Goal: Task Accomplishment & Management: Manage account settings

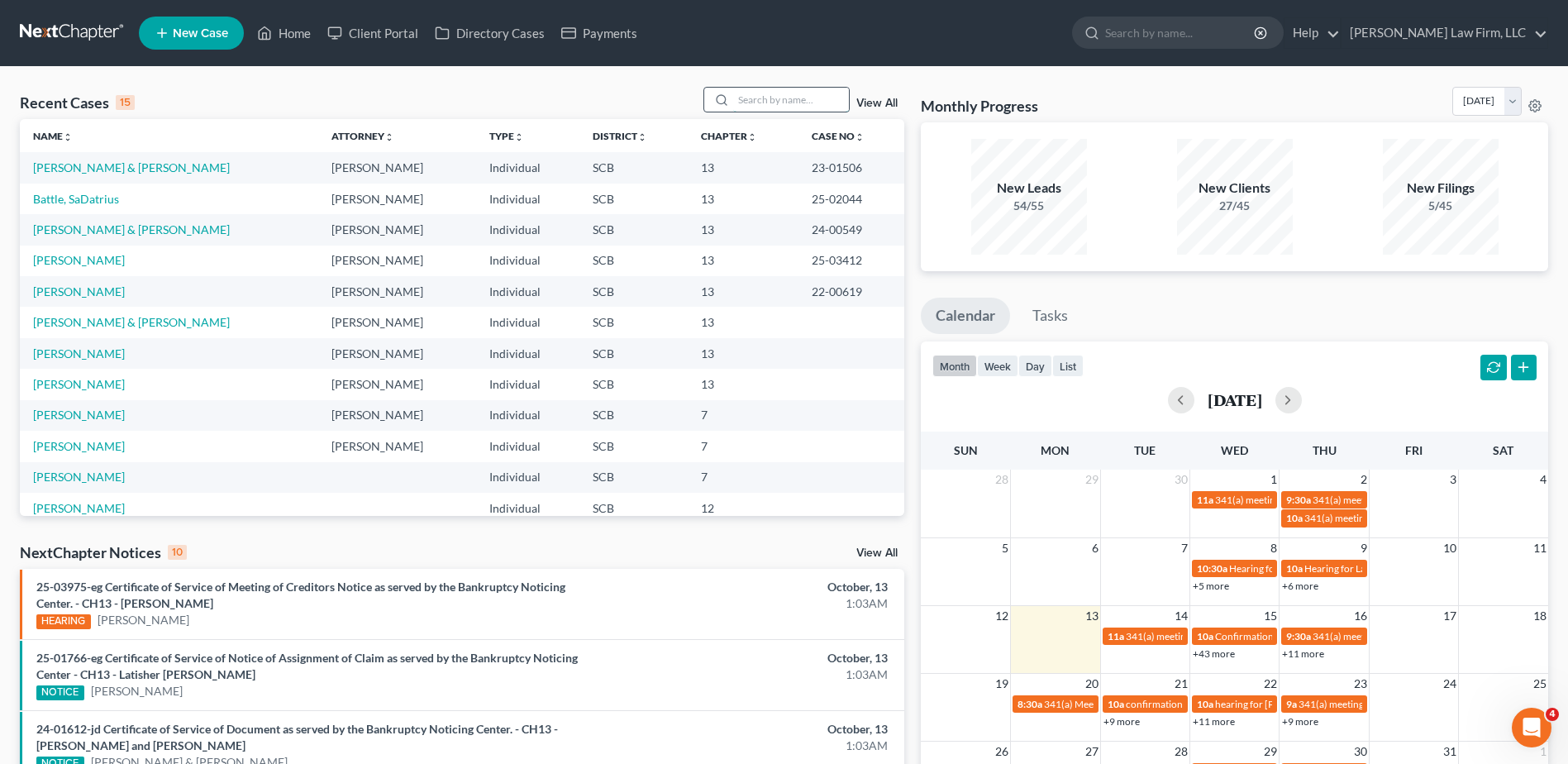
click at [795, 100] on input "search" at bounding box center [791, 99] width 116 height 24
type input "[PERSON_NAME]"
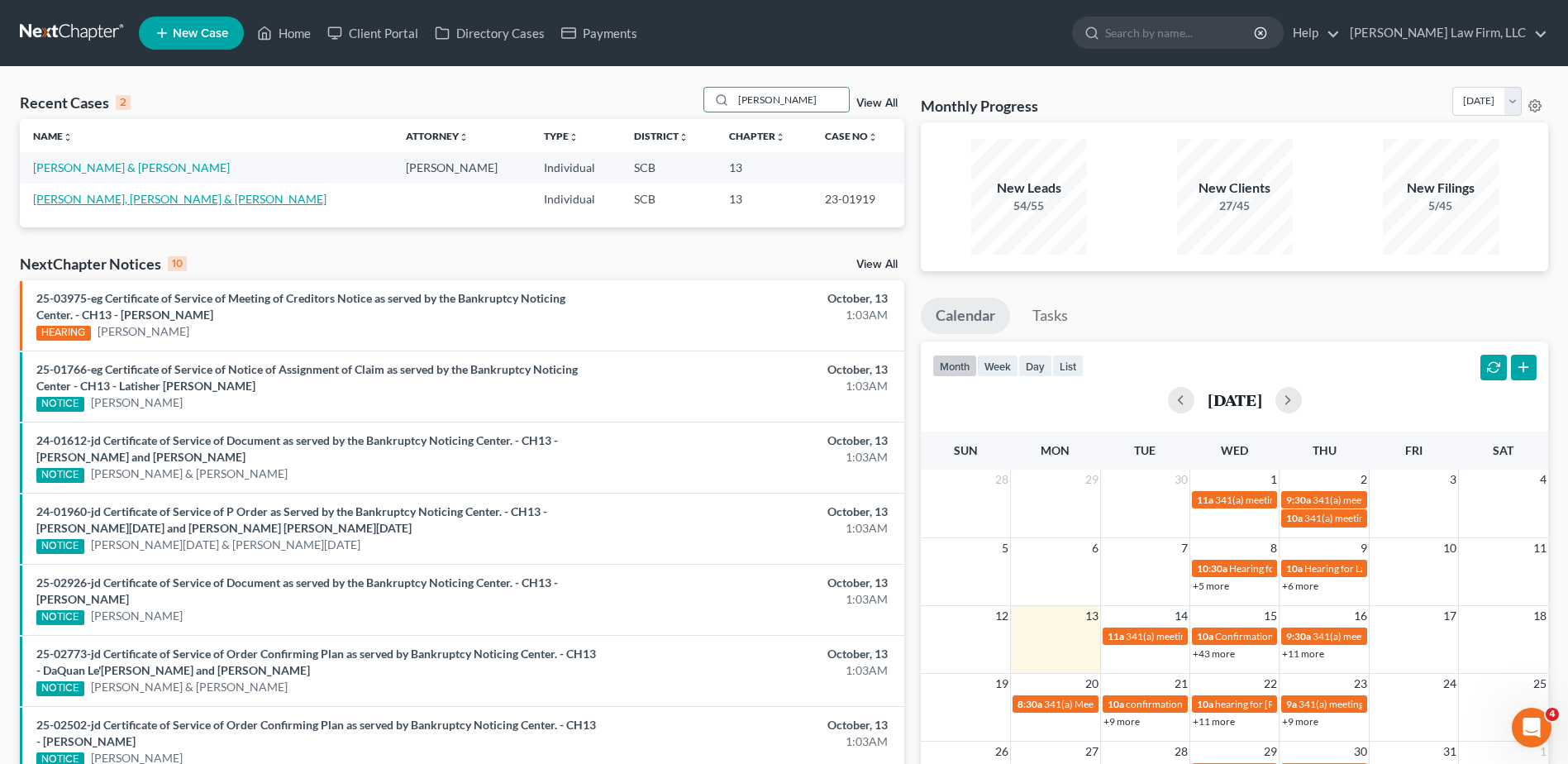
click at [150, 205] on link "[PERSON_NAME], [PERSON_NAME] & [PERSON_NAME]" at bounding box center [180, 199] width 294 height 14
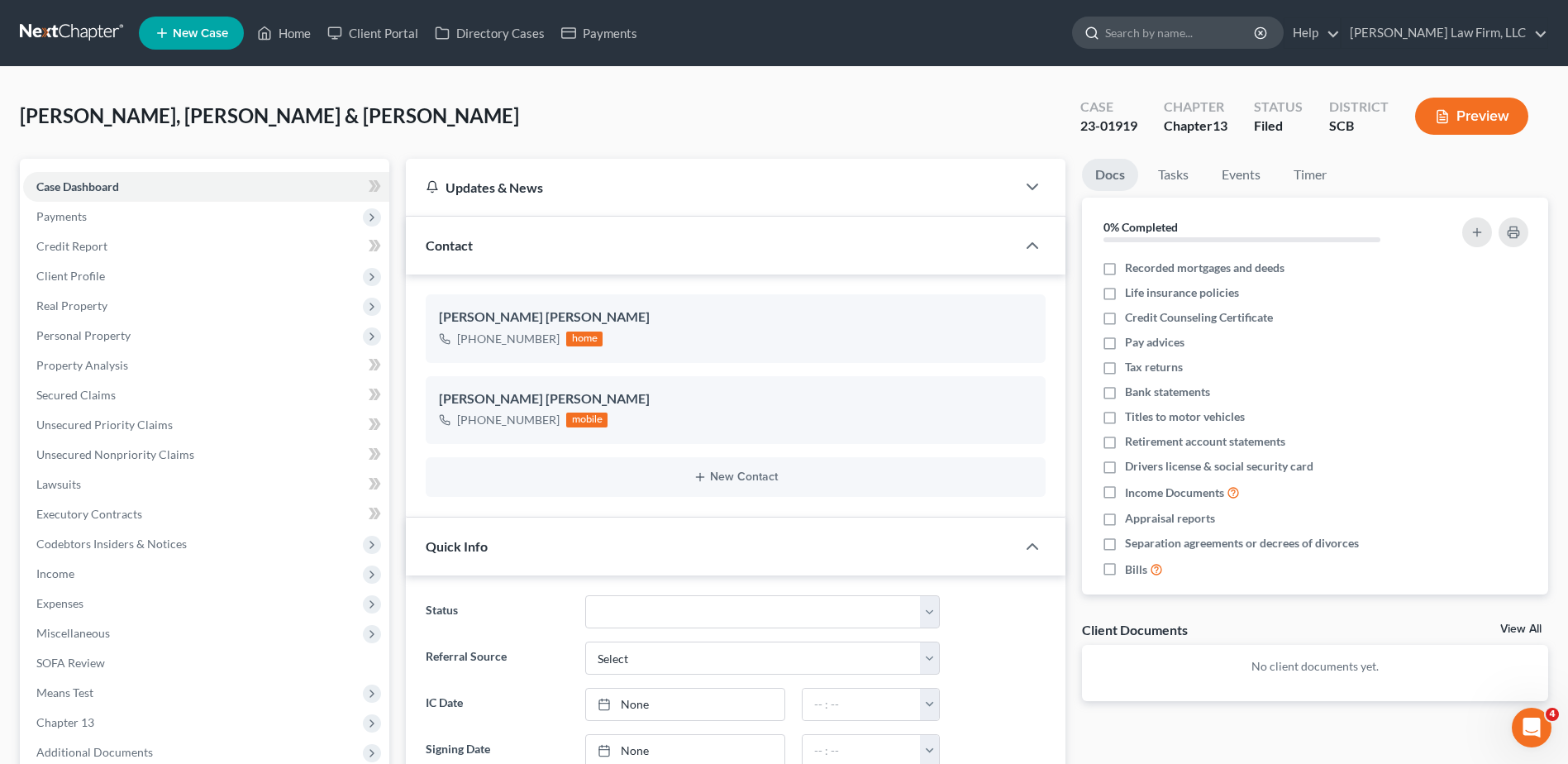
drag, startPoint x: 1220, startPoint y: 35, endPoint x: 1217, endPoint y: 45, distance: 10.4
click at [1219, 38] on input "search" at bounding box center [1181, 32] width 151 height 31
type input "n"
type input "[PERSON_NAME]"
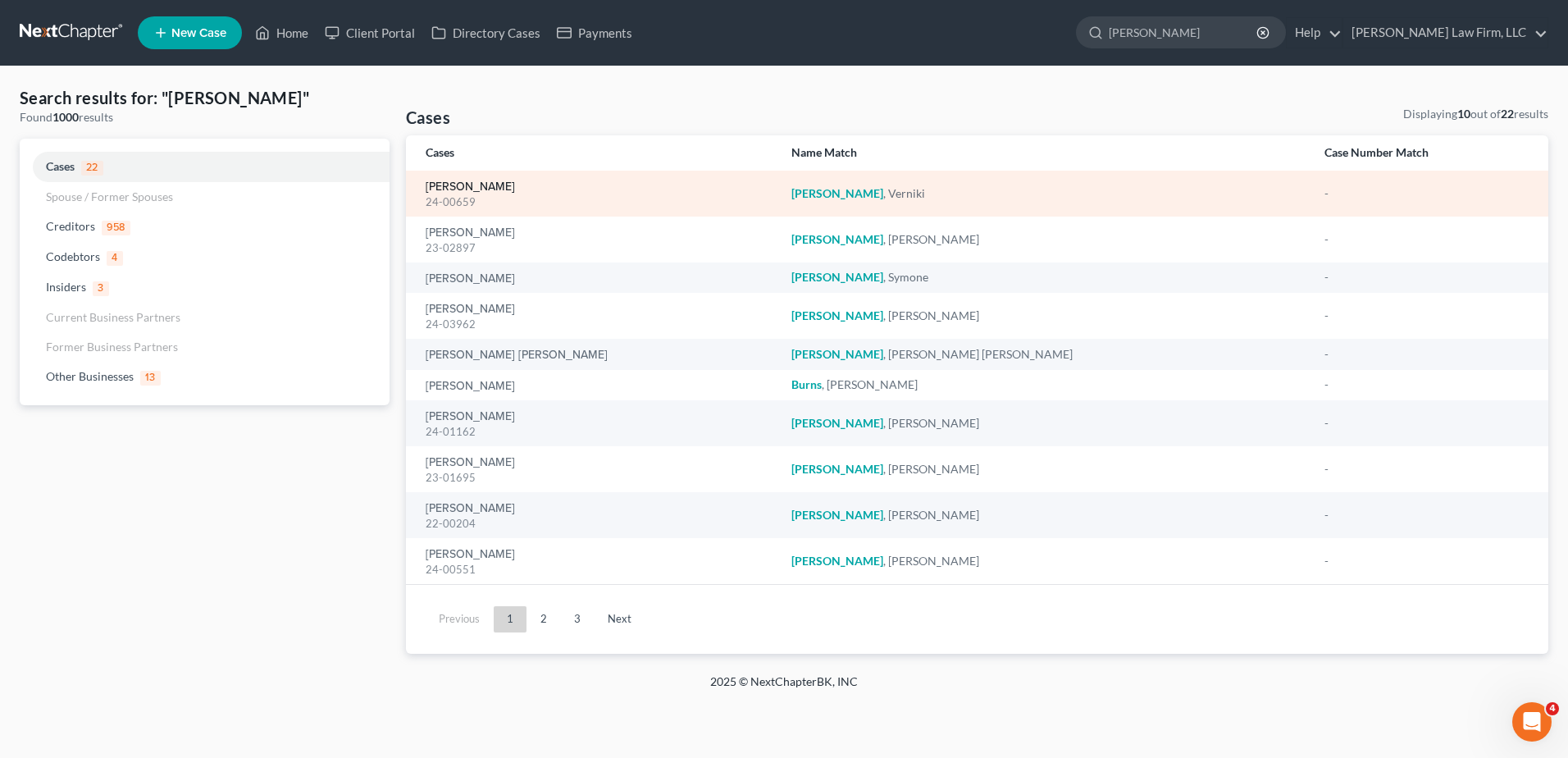
click at [499, 187] on link "[PERSON_NAME]" at bounding box center [470, 187] width 89 height 12
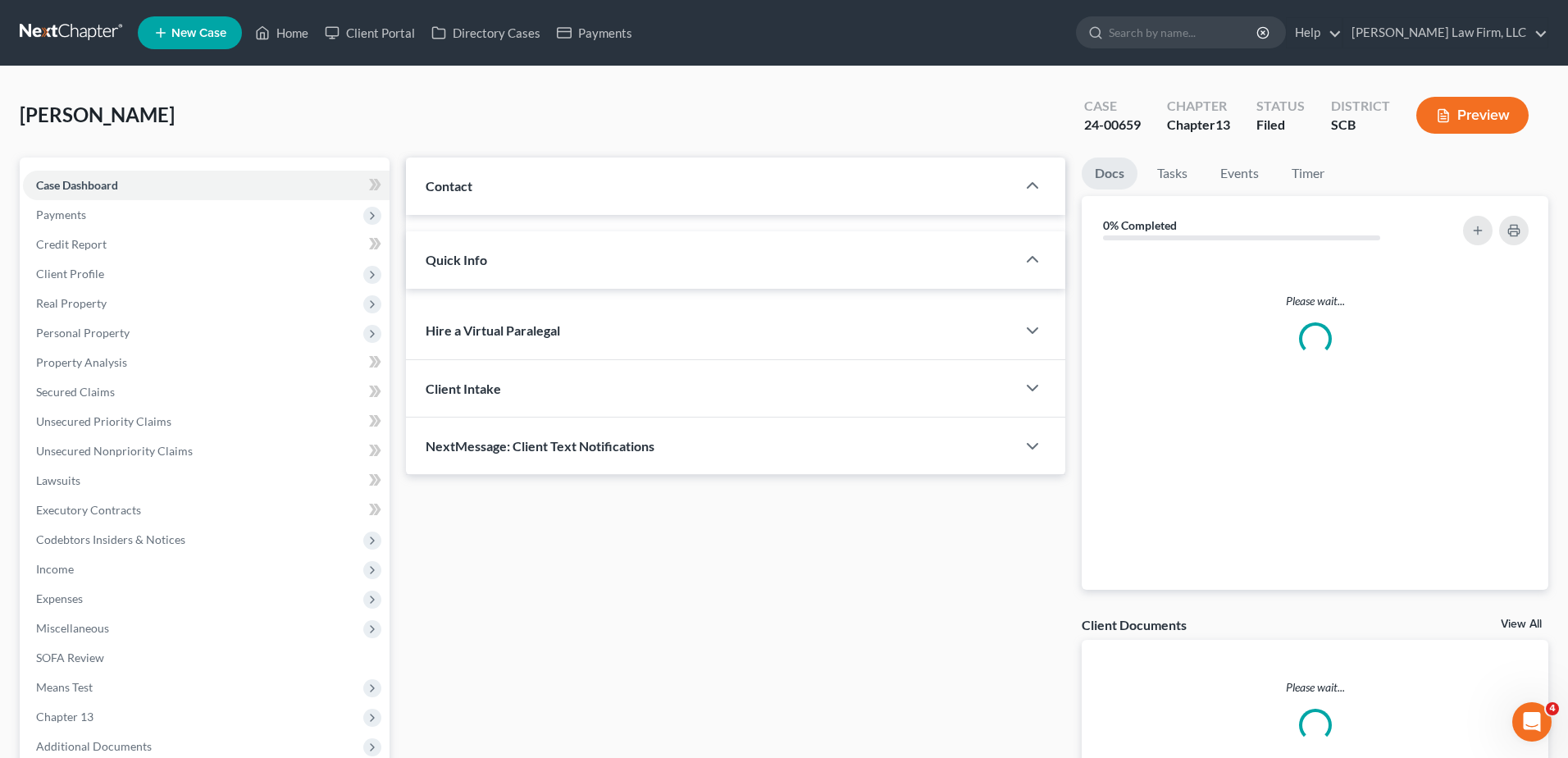
select select "3"
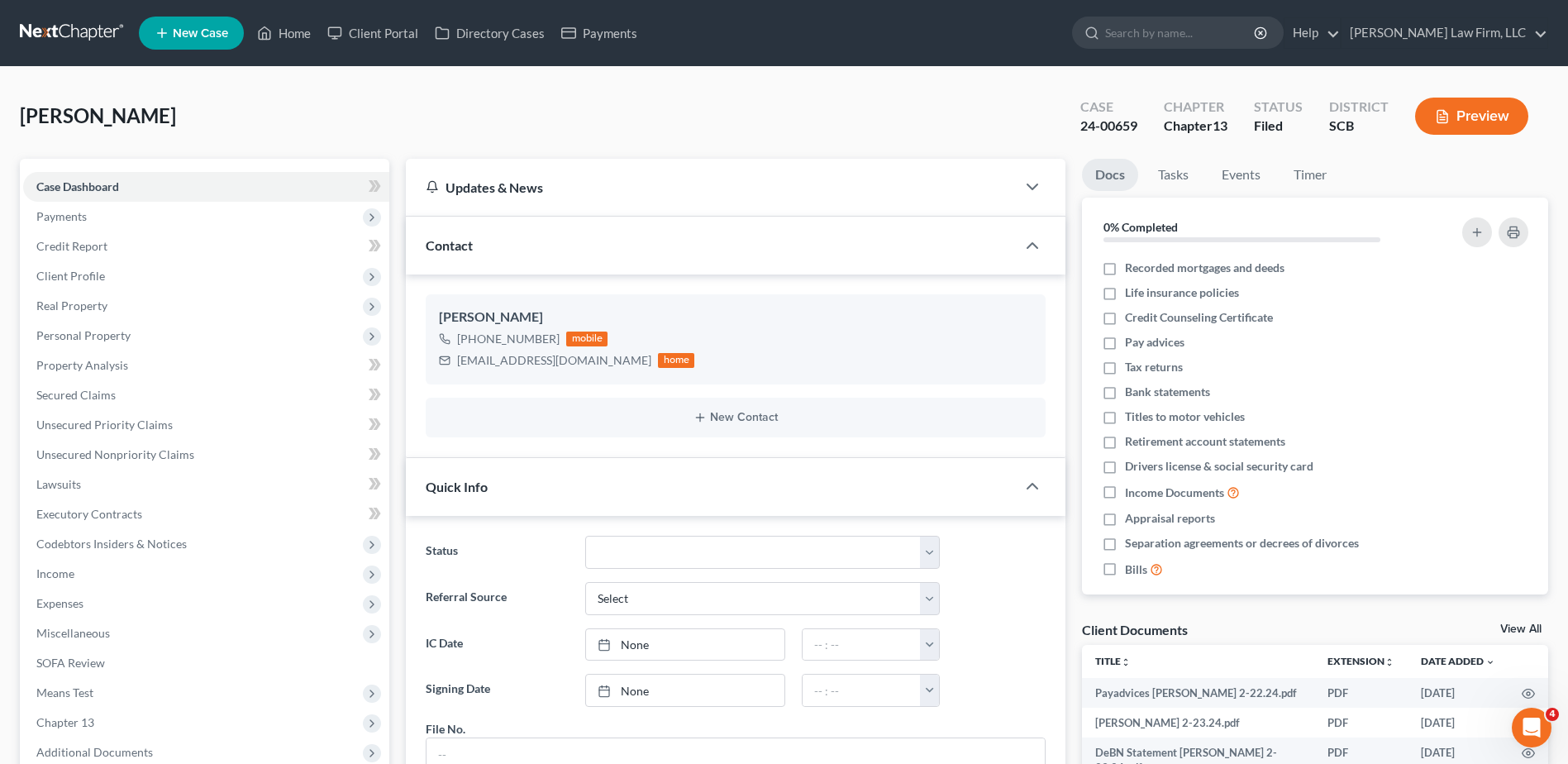
click at [68, 28] on link at bounding box center [72, 32] width 105 height 30
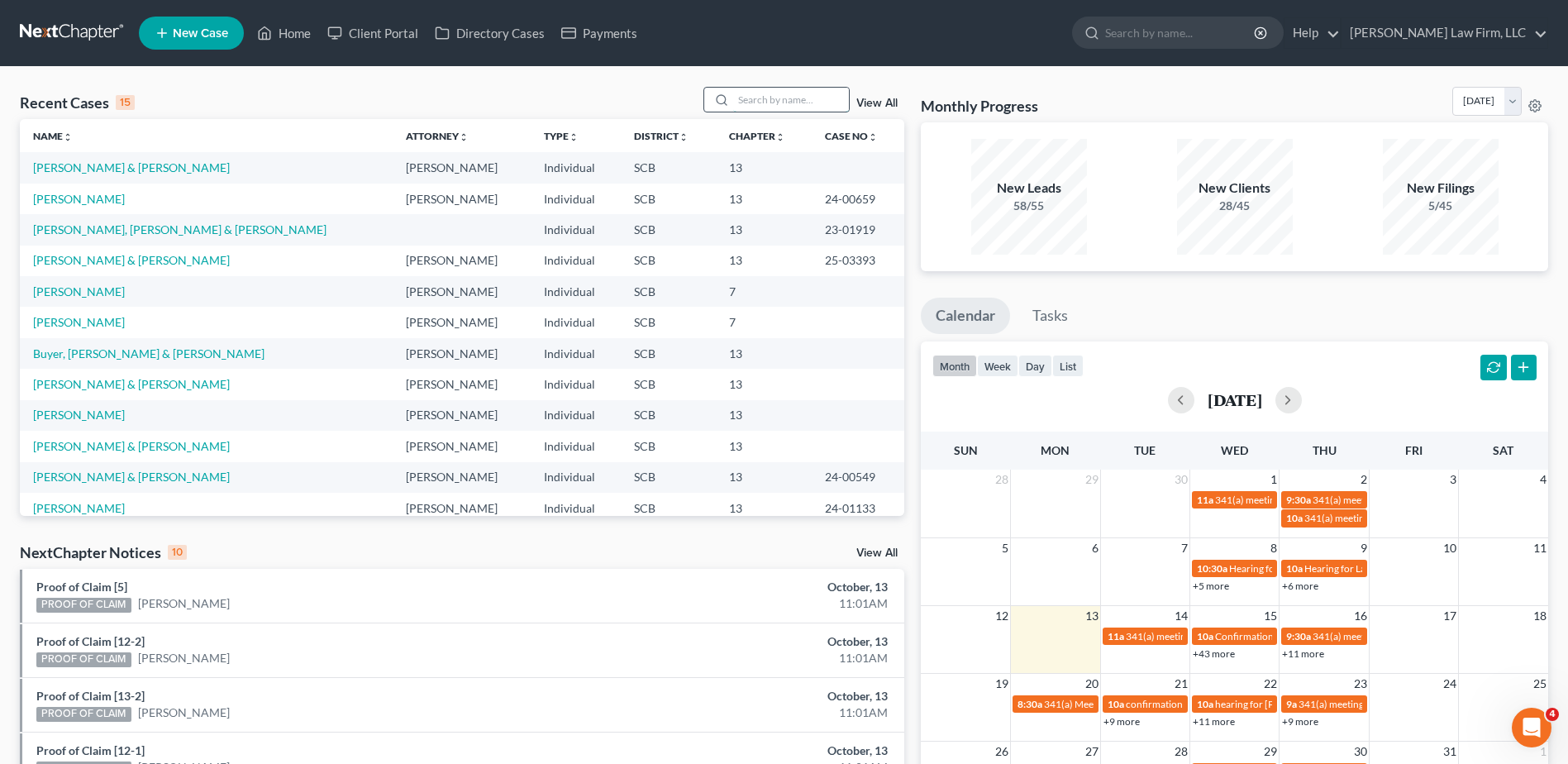
drag, startPoint x: 780, startPoint y: 96, endPoint x: 776, endPoint y: 105, distance: 9.8
click at [780, 96] on input "search" at bounding box center [791, 99] width 116 height 24
type input "goult"
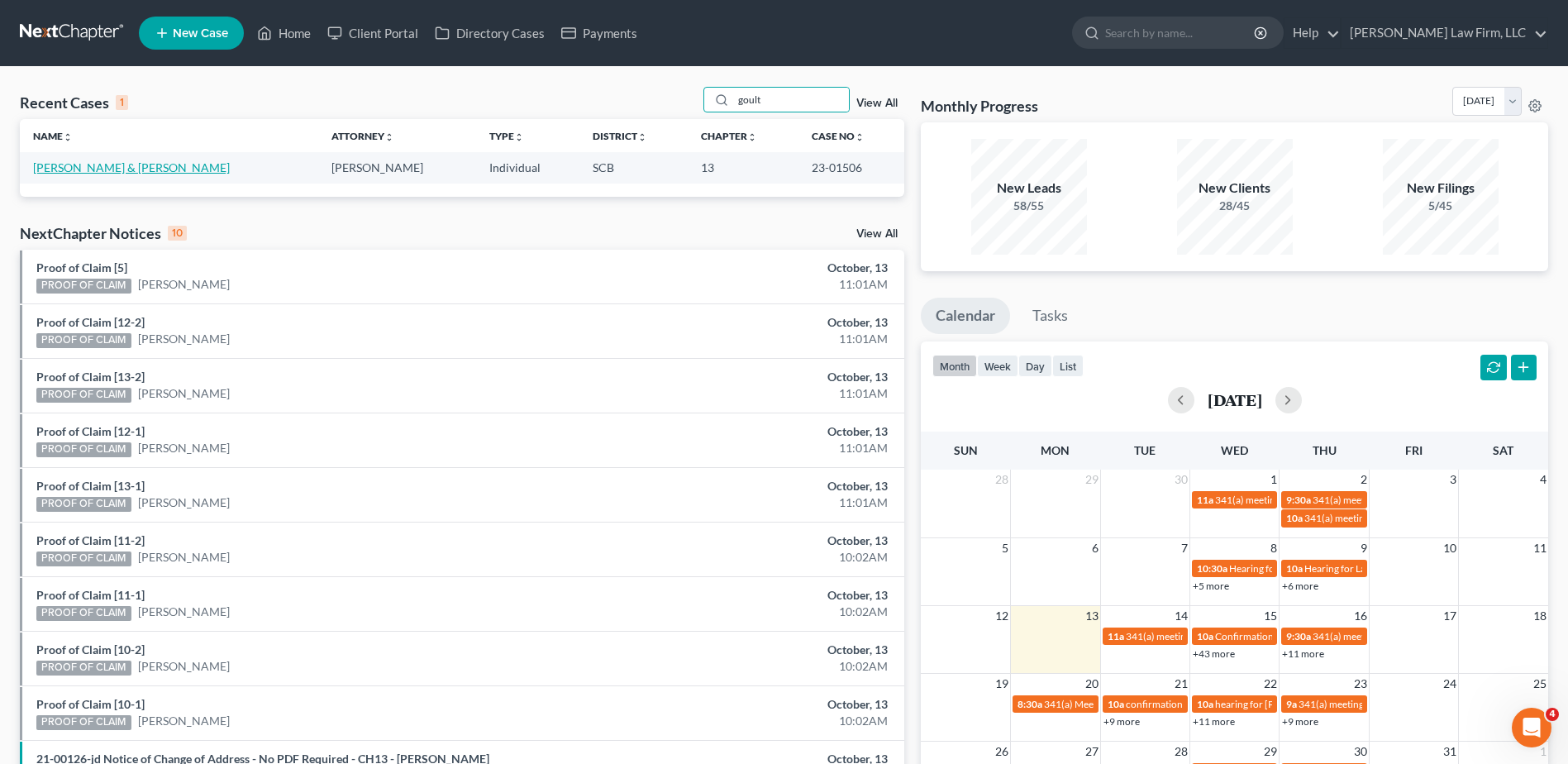
click at [143, 173] on link "[PERSON_NAME] & [PERSON_NAME]" at bounding box center [131, 168] width 196 height 14
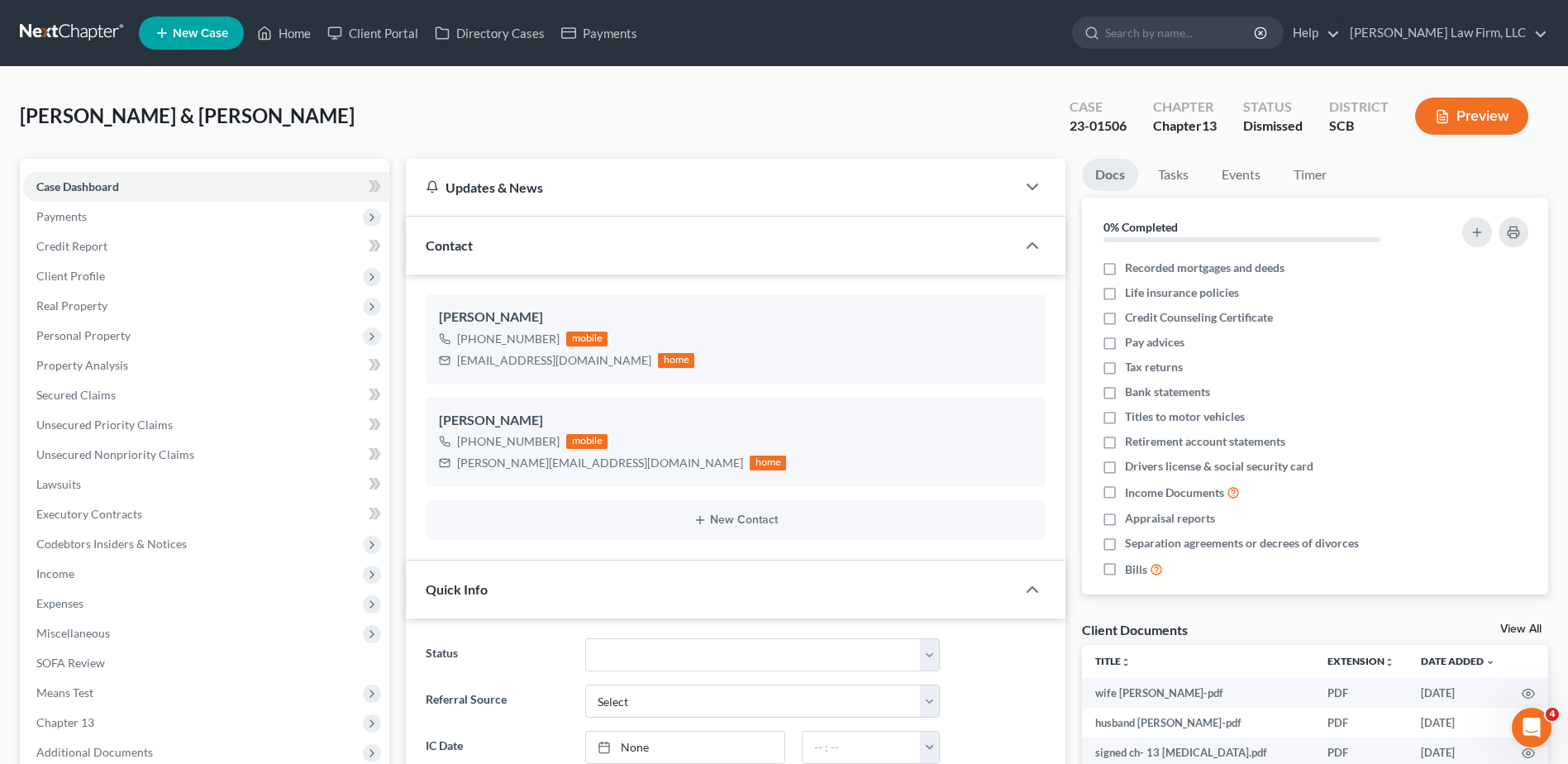
select select "0"
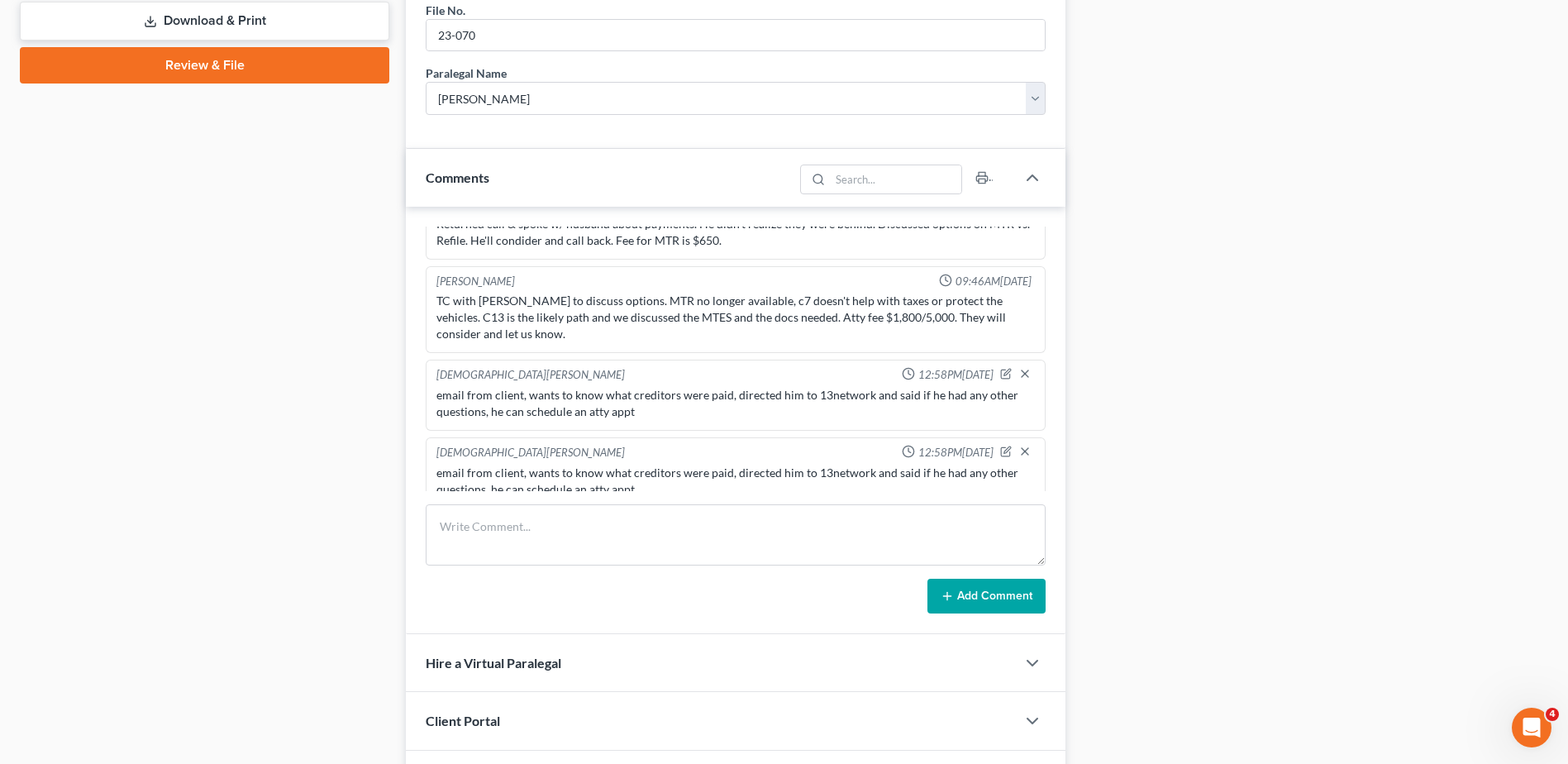
scroll to position [827, 0]
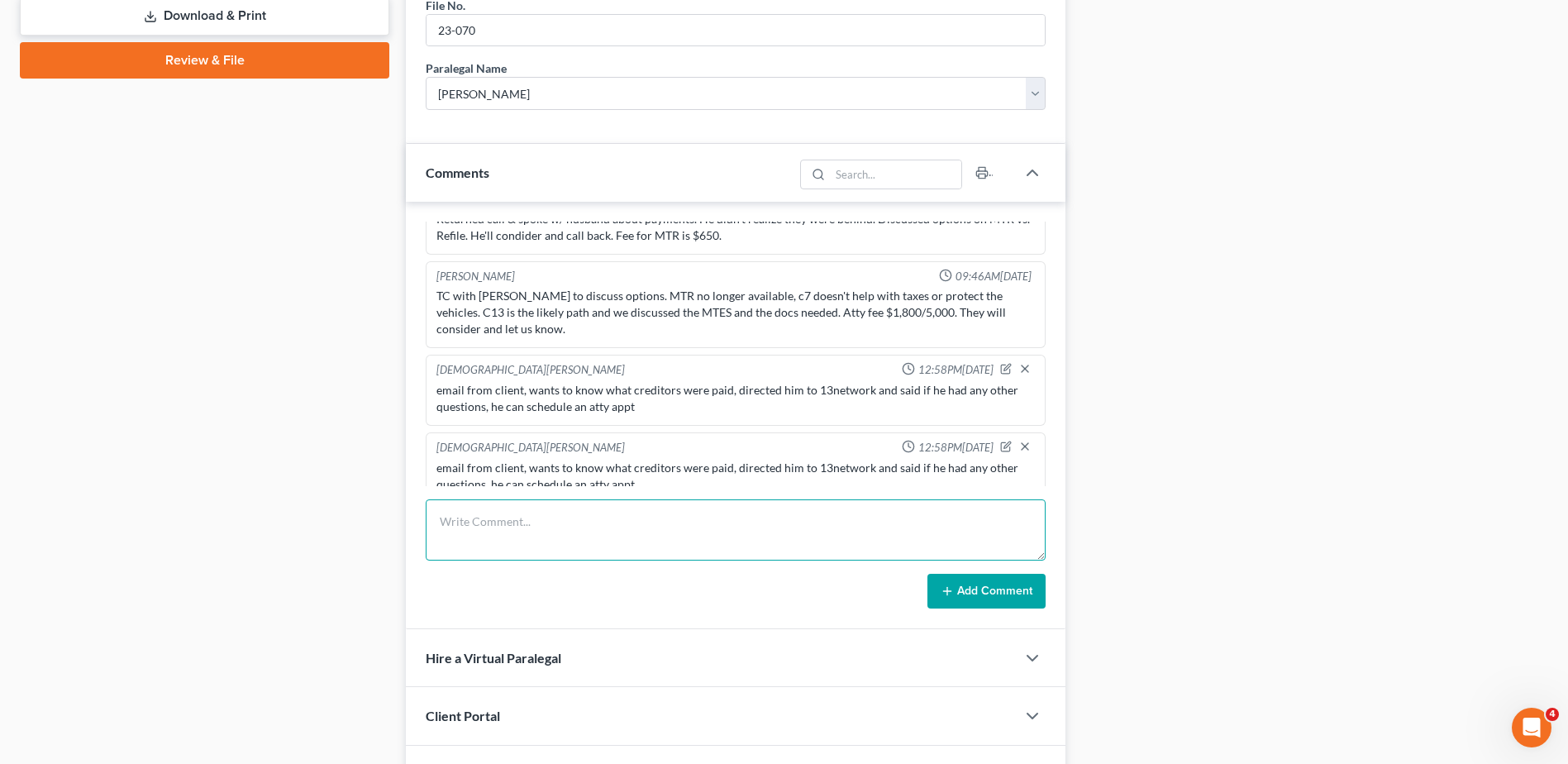
click at [579, 520] on textarea at bounding box center [736, 530] width 620 height 61
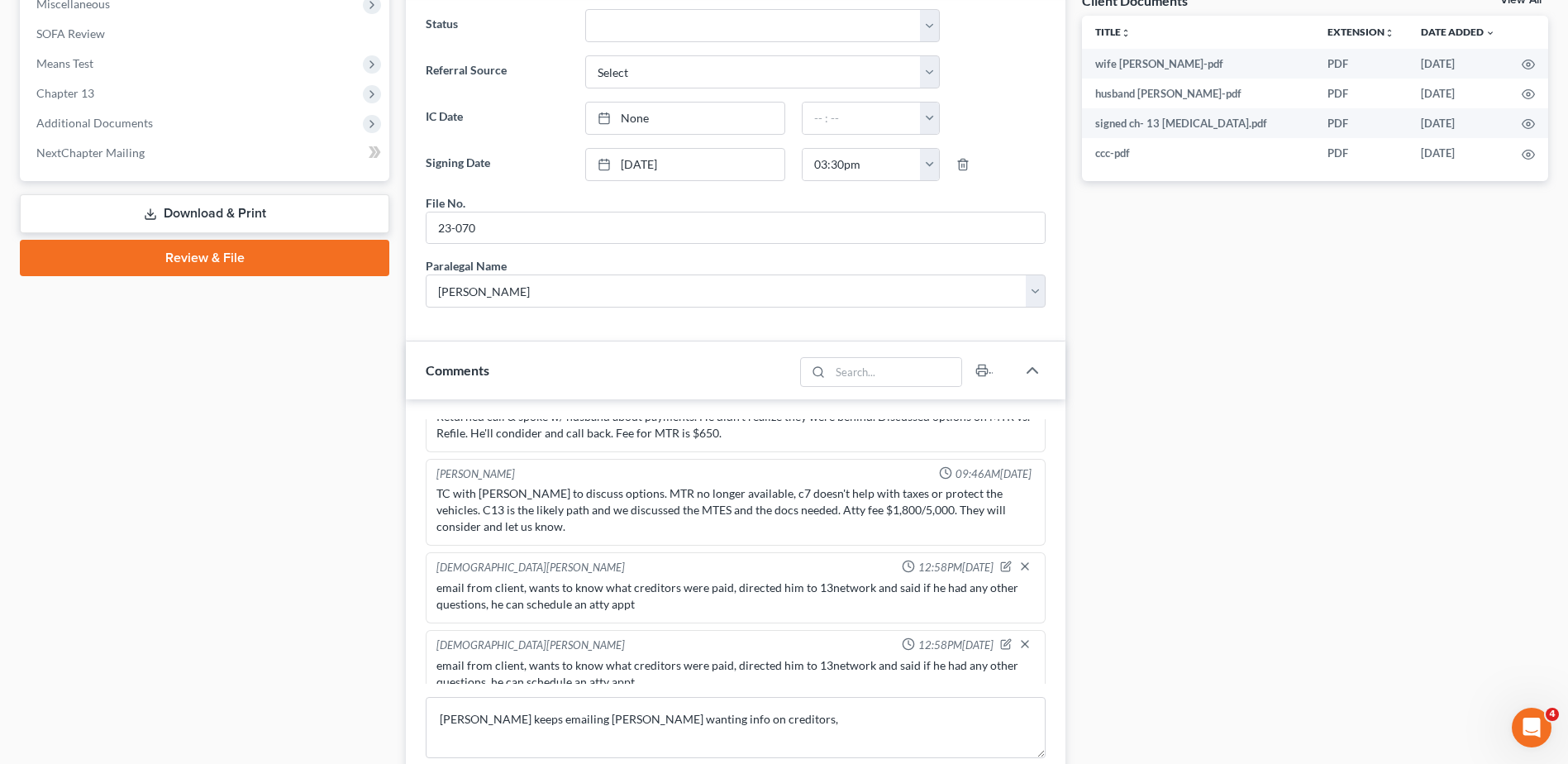
scroll to position [930, 0]
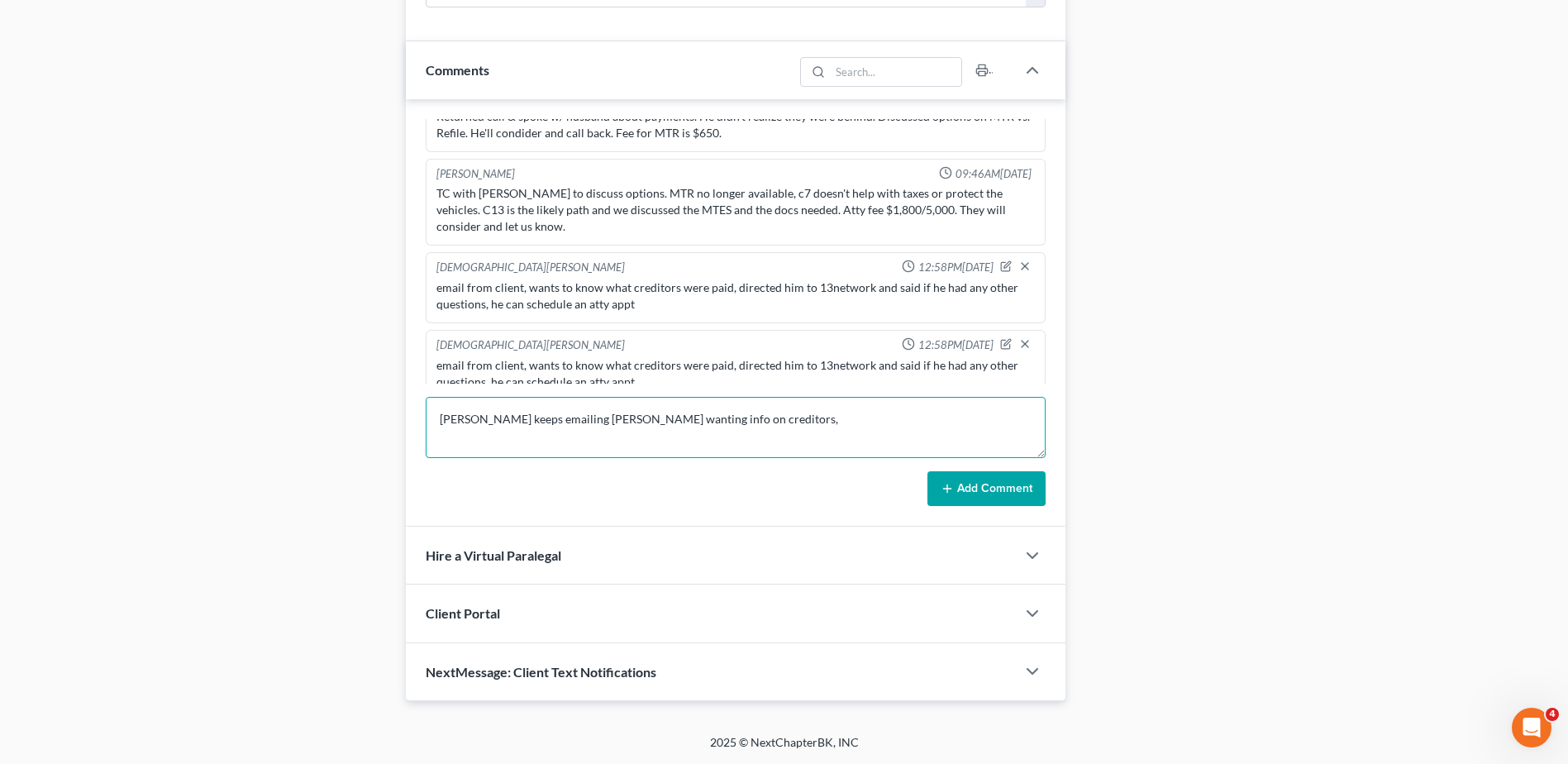
click at [753, 423] on textarea "Mr. Goult keeps emailing Shawnda wanting info on creditors," at bounding box center [736, 428] width 620 height 61
type textarea "Mr. Goult keeps emailing Shawnda wanting info on creditors. He asked for copy o…"
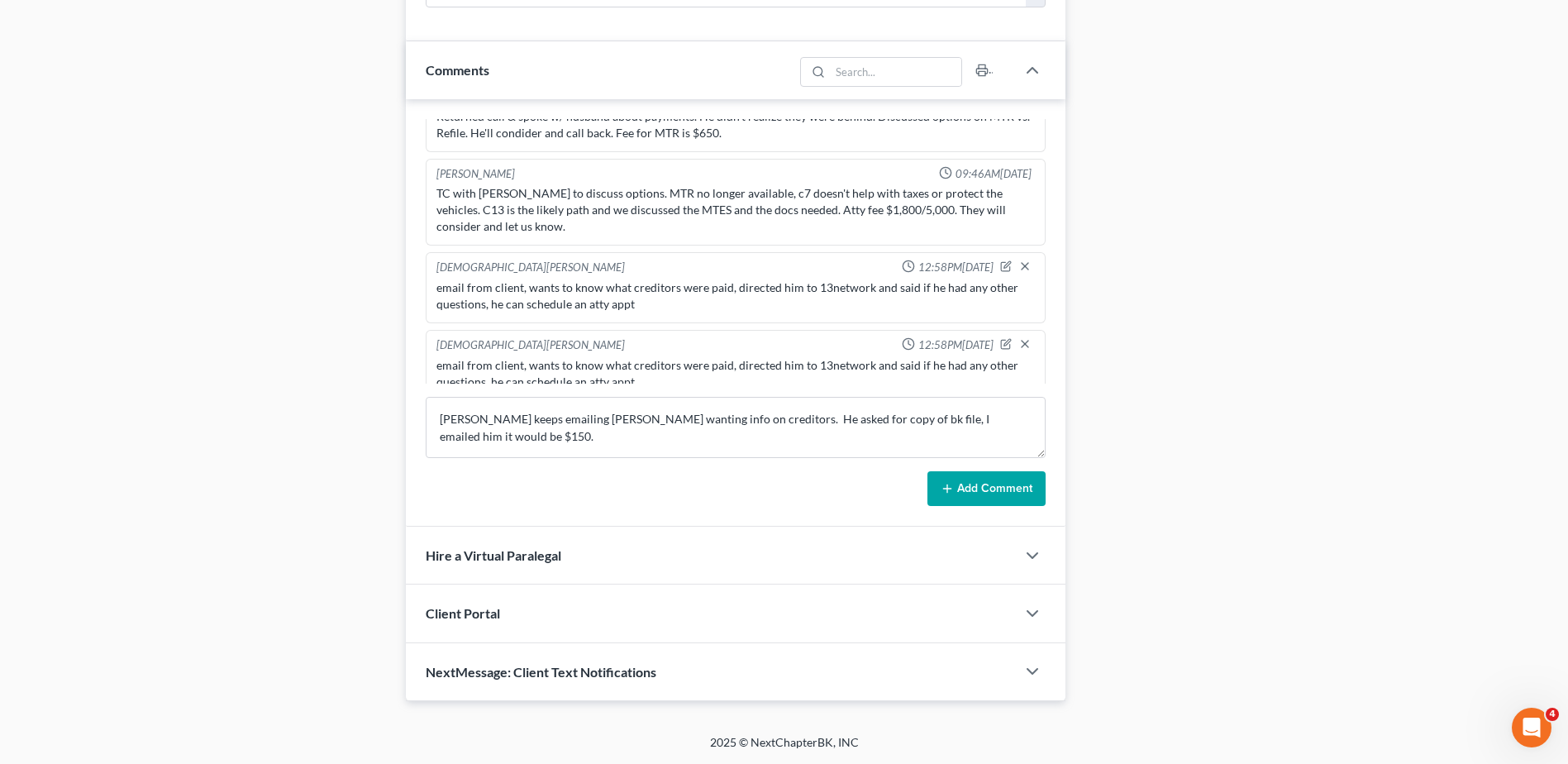
click at [973, 479] on button "Add Comment" at bounding box center [986, 488] width 118 height 35
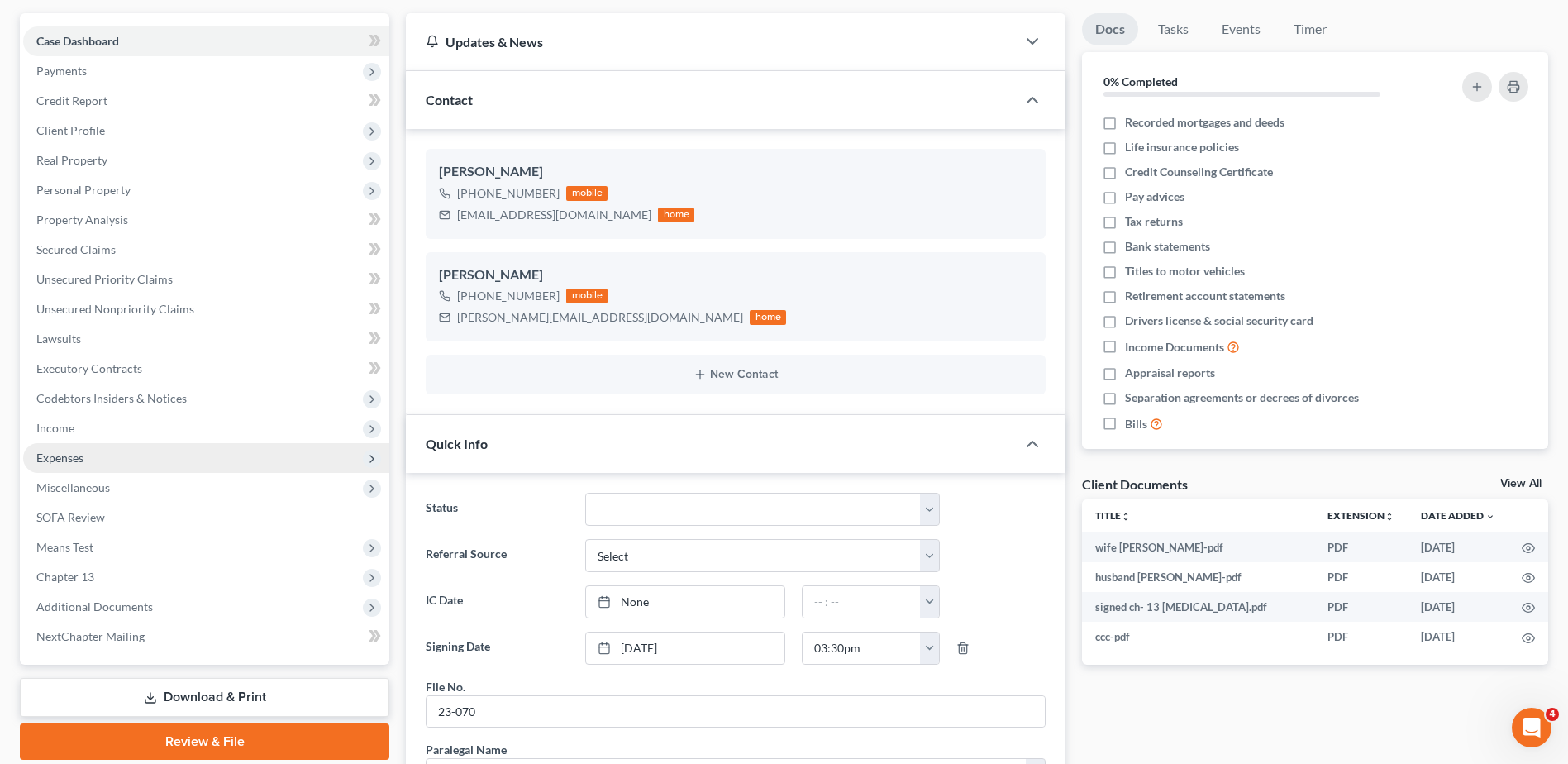
scroll to position [0, 0]
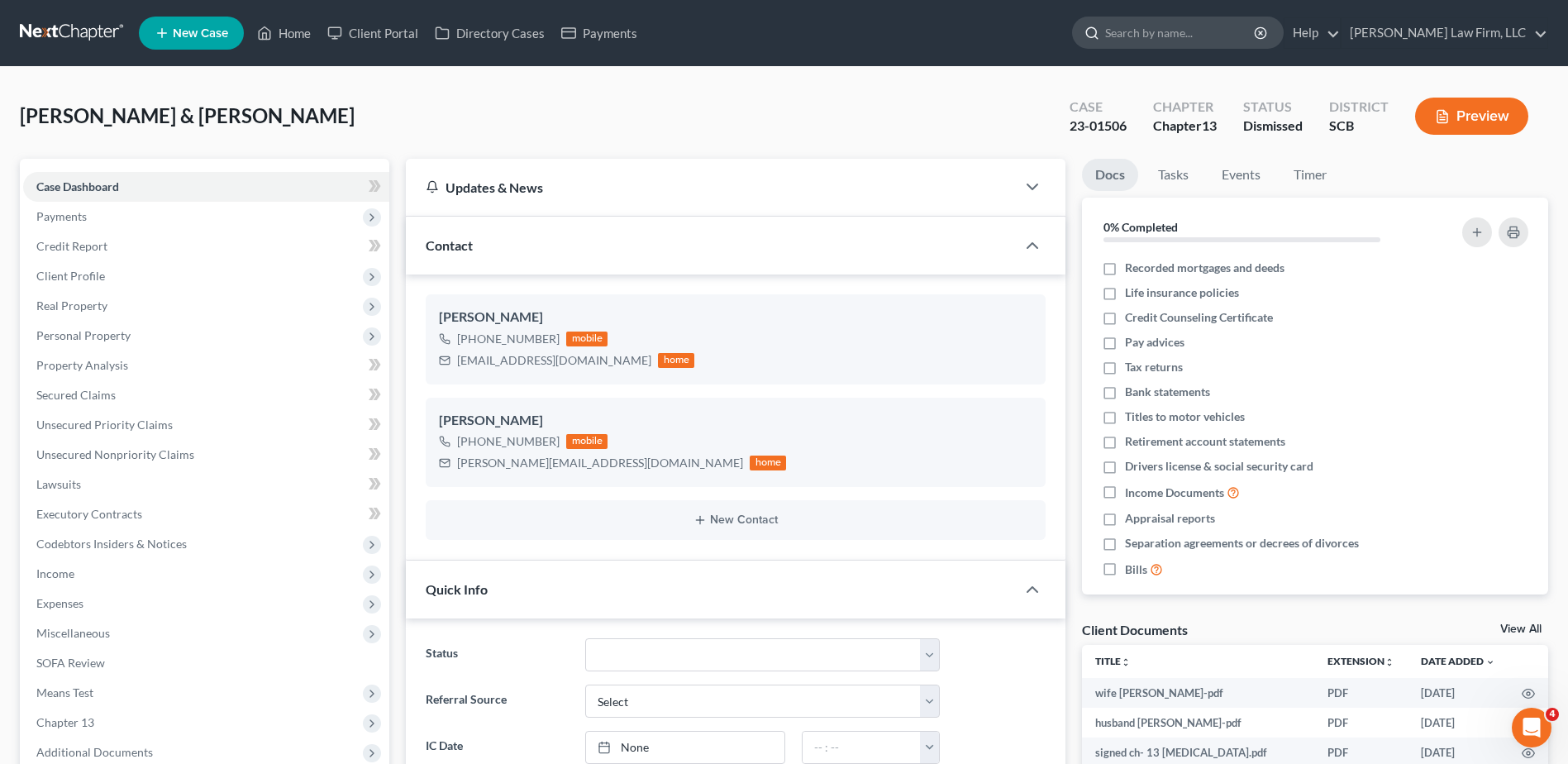
click at [1155, 25] on input "search" at bounding box center [1181, 32] width 151 height 31
type input "[PERSON_NAME]"
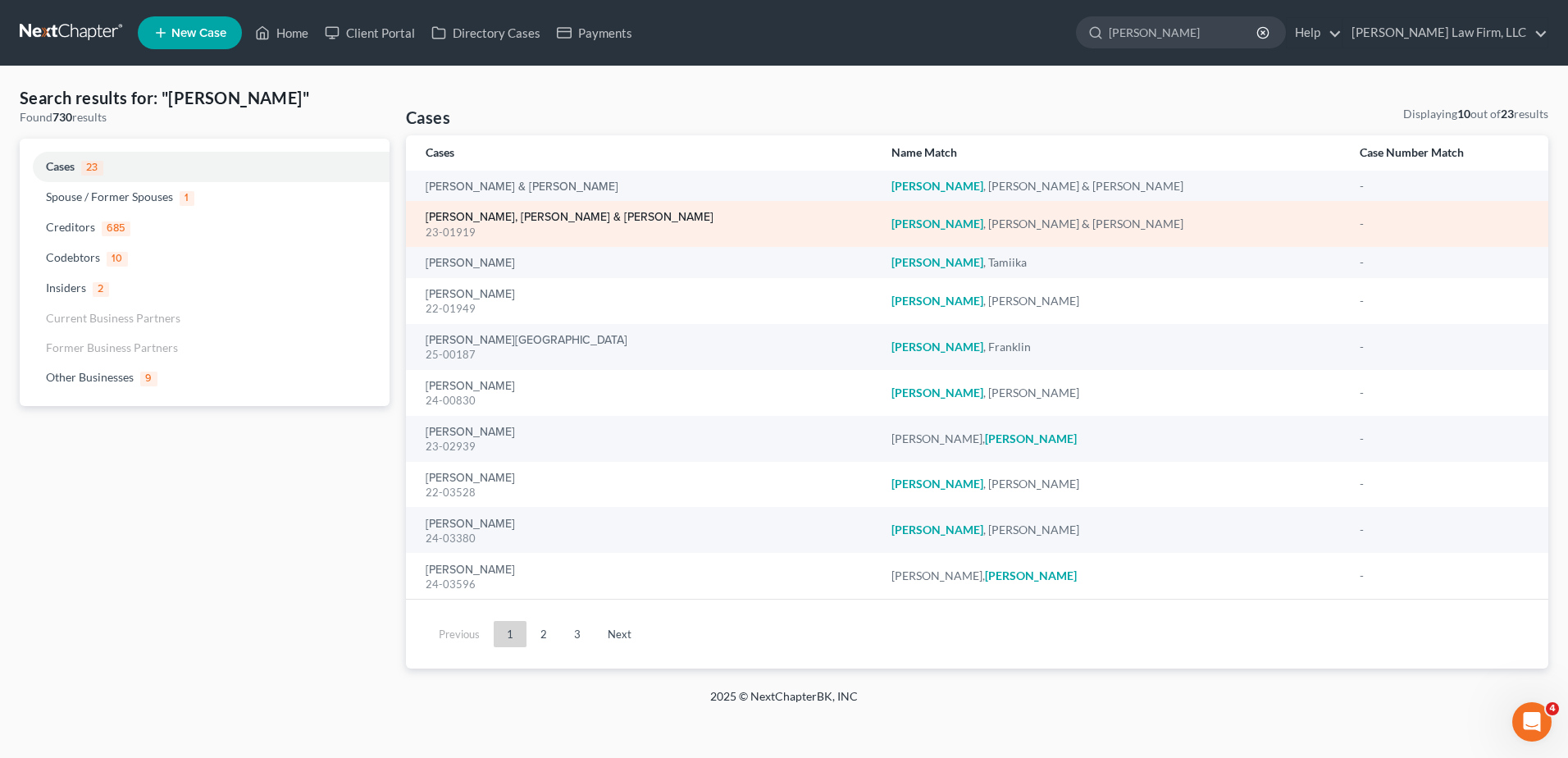
click at [480, 218] on link "[PERSON_NAME], [PERSON_NAME] & [PERSON_NAME]" at bounding box center [569, 217] width 288 height 12
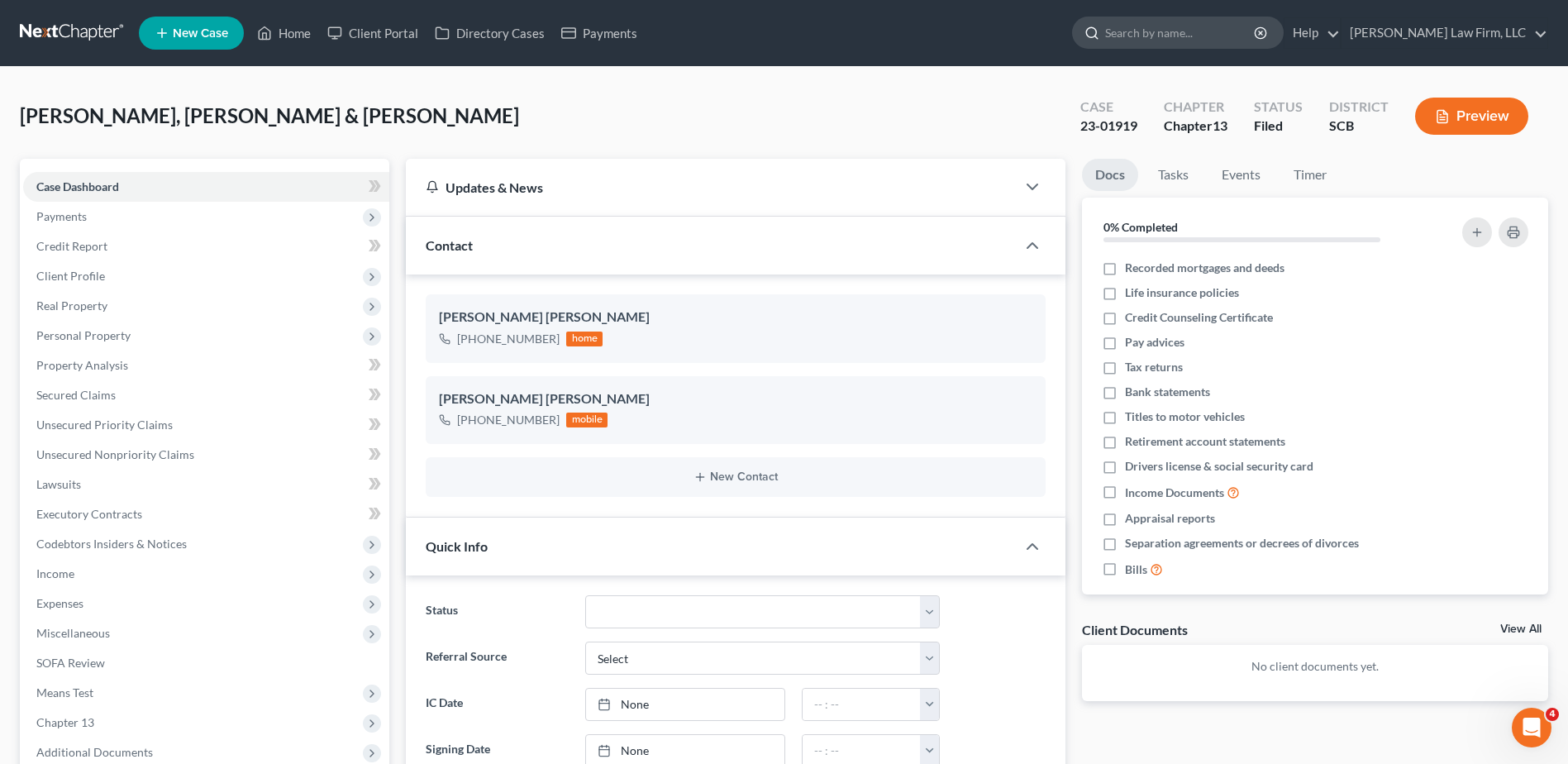
click at [1189, 35] on input "search" at bounding box center [1181, 32] width 151 height 31
type input "simmons"
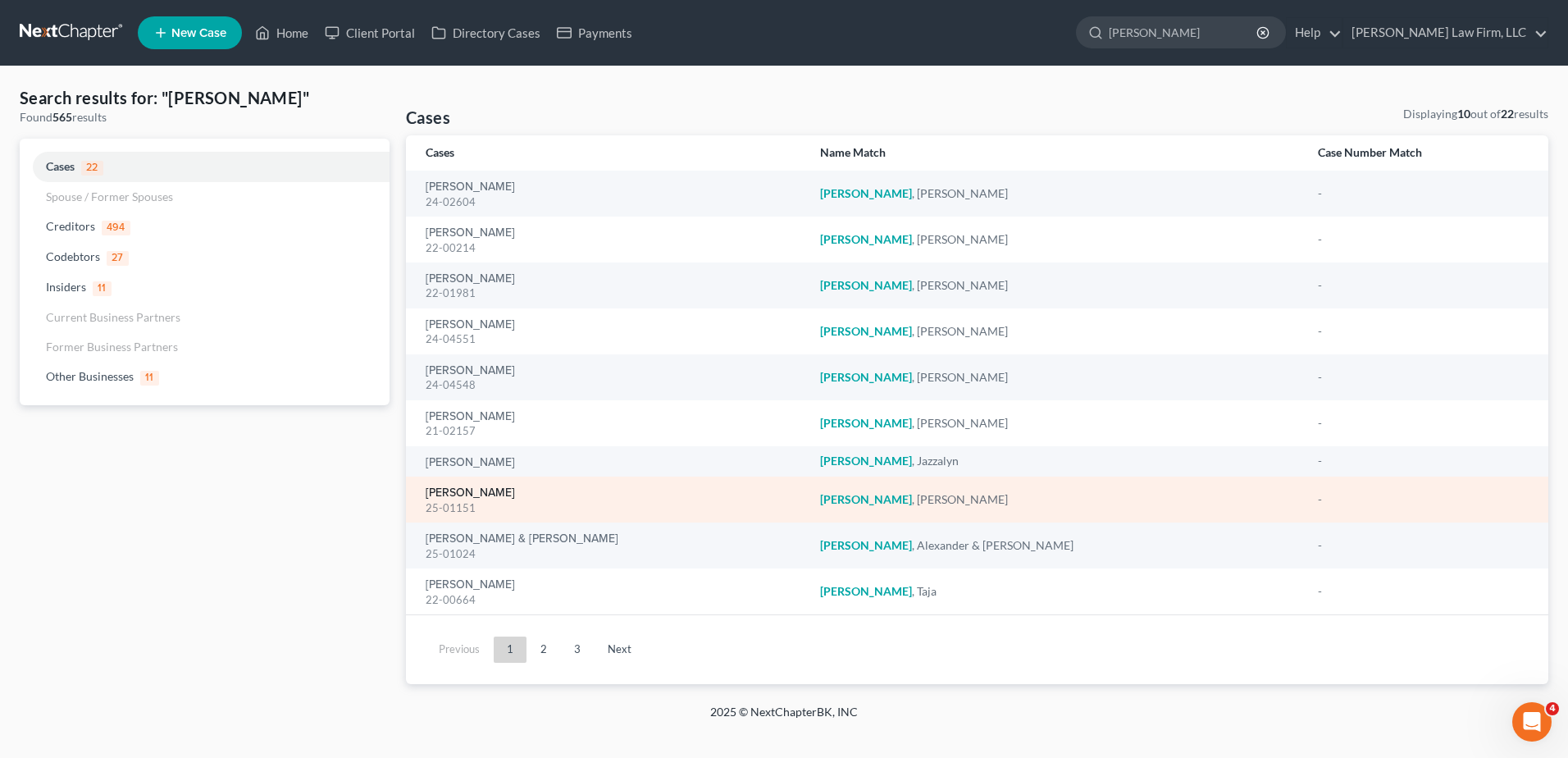
click at [470, 489] on link "Simmons, Amos" at bounding box center [470, 493] width 89 height 12
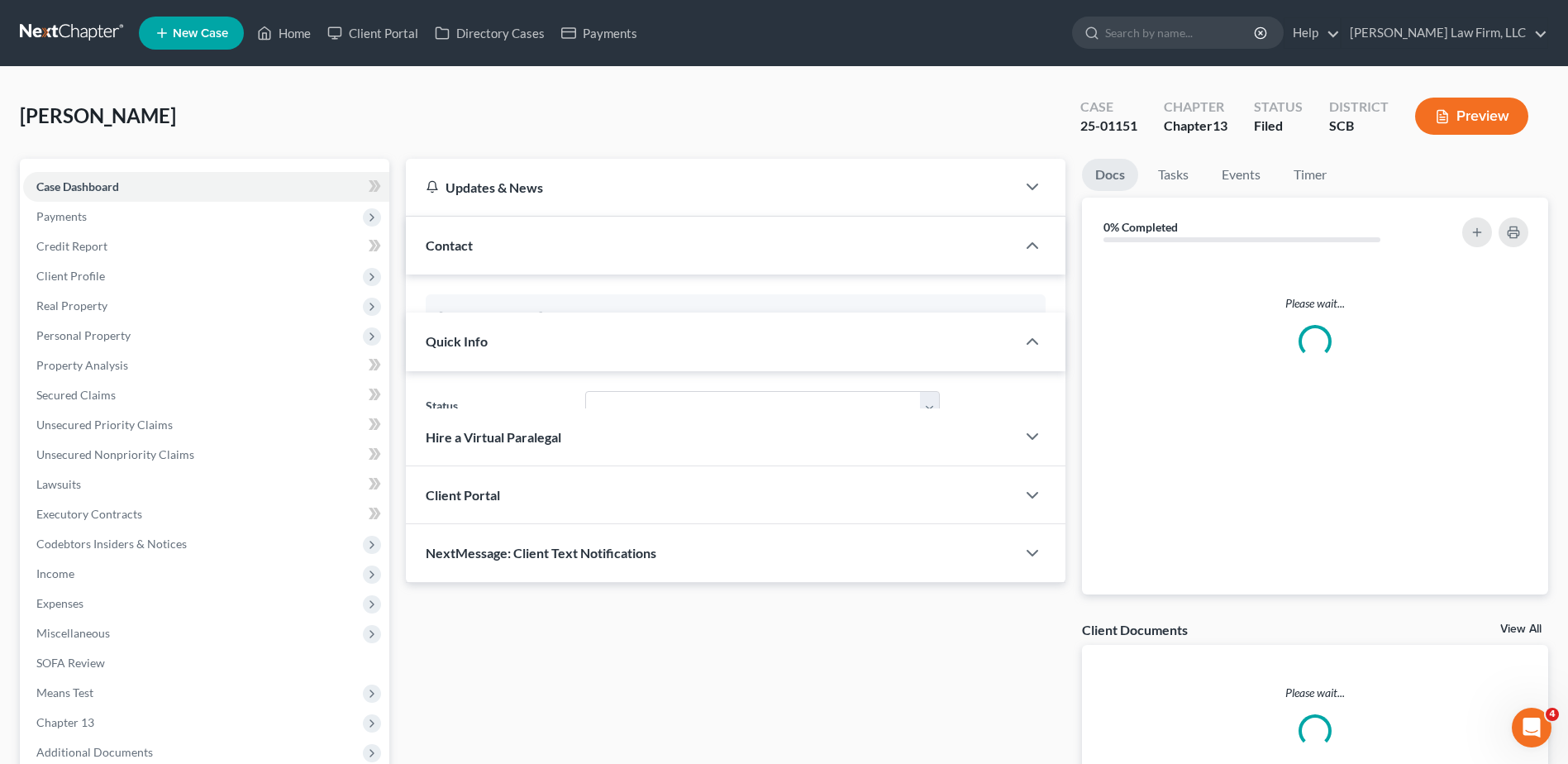
select select "0"
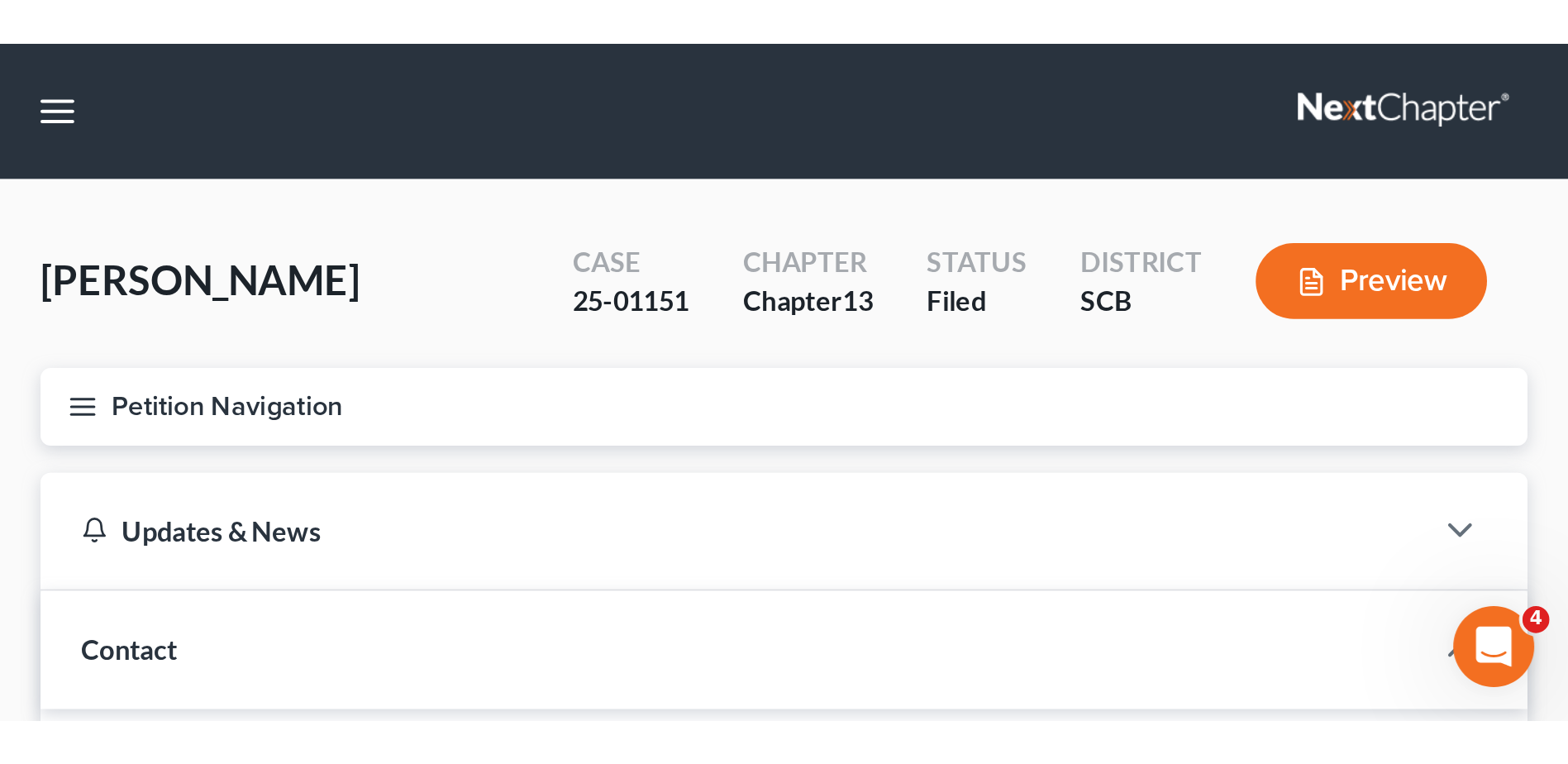
scroll to position [1211, 0]
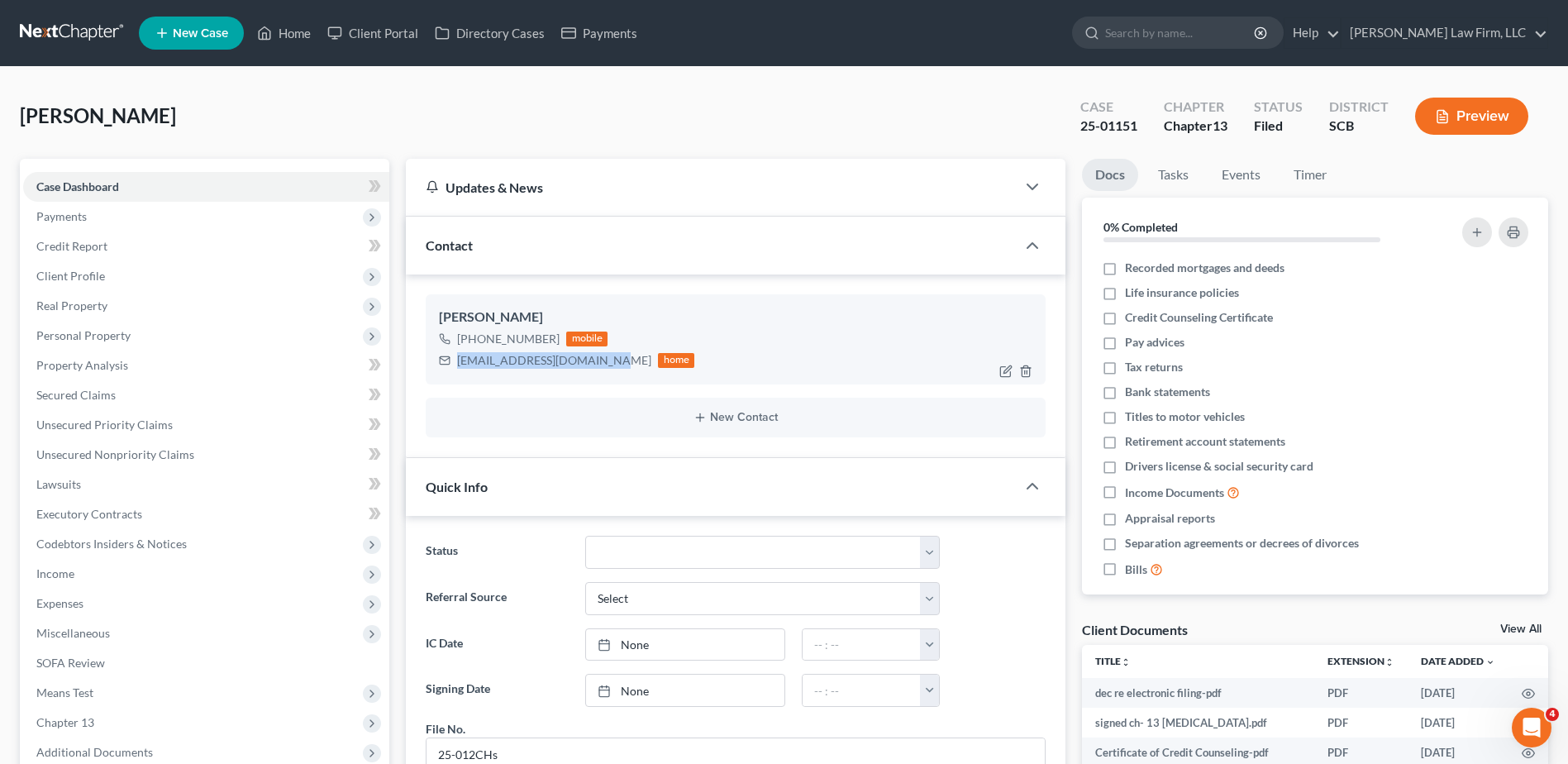
drag, startPoint x: 458, startPoint y: 363, endPoint x: 611, endPoint y: 363, distance: 153.0
click at [611, 363] on div "smoothrider7122@yahoo.com" at bounding box center [555, 360] width 195 height 16
copy div "smoothrider7122@yahoo.com"
click at [1229, 32] on input "search" at bounding box center [1181, 32] width 151 height 31
type input "battle"
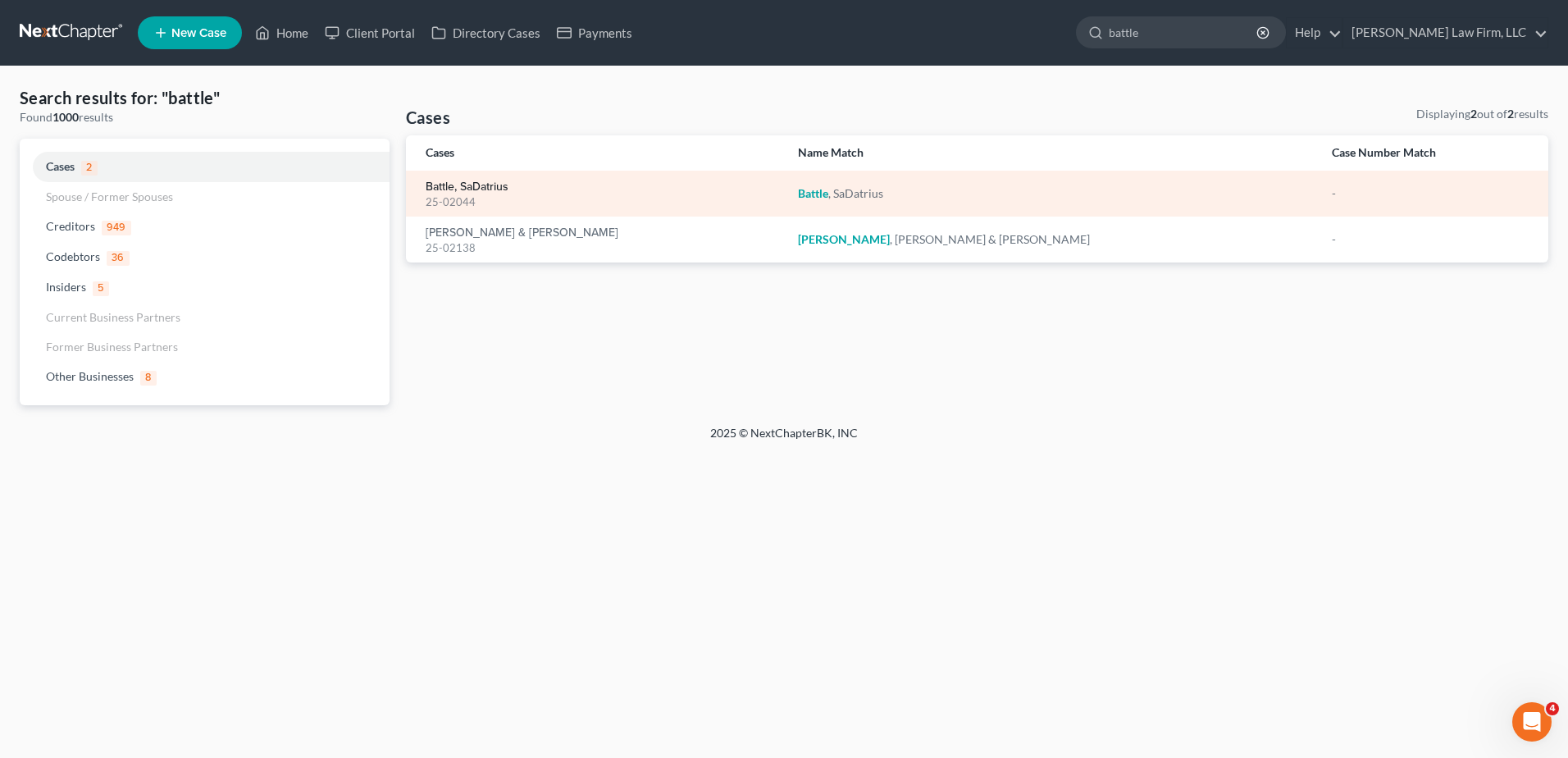
click at [460, 181] on link "Battle, SaDatrius" at bounding box center [466, 187] width 83 height 12
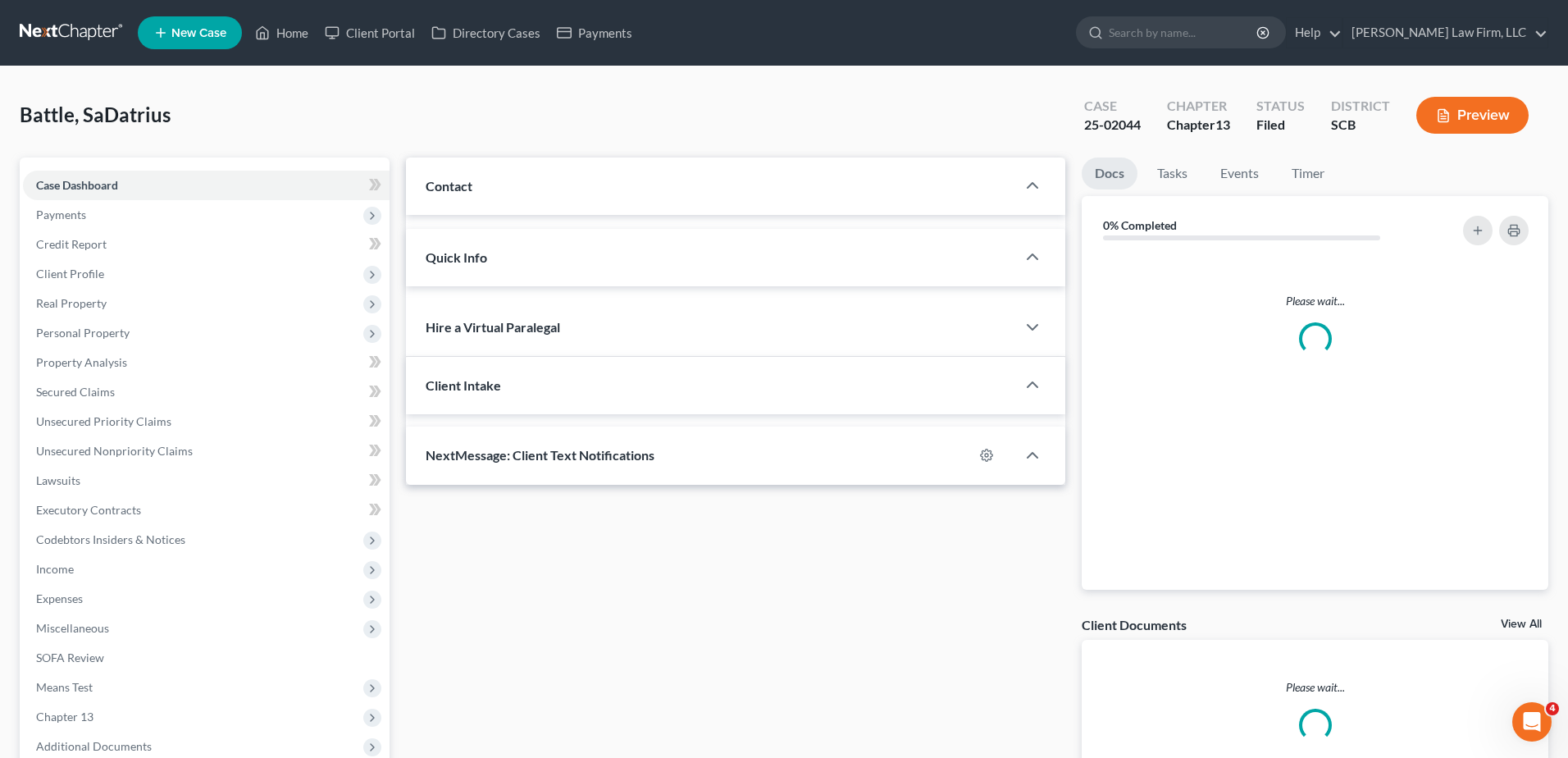
select select "0"
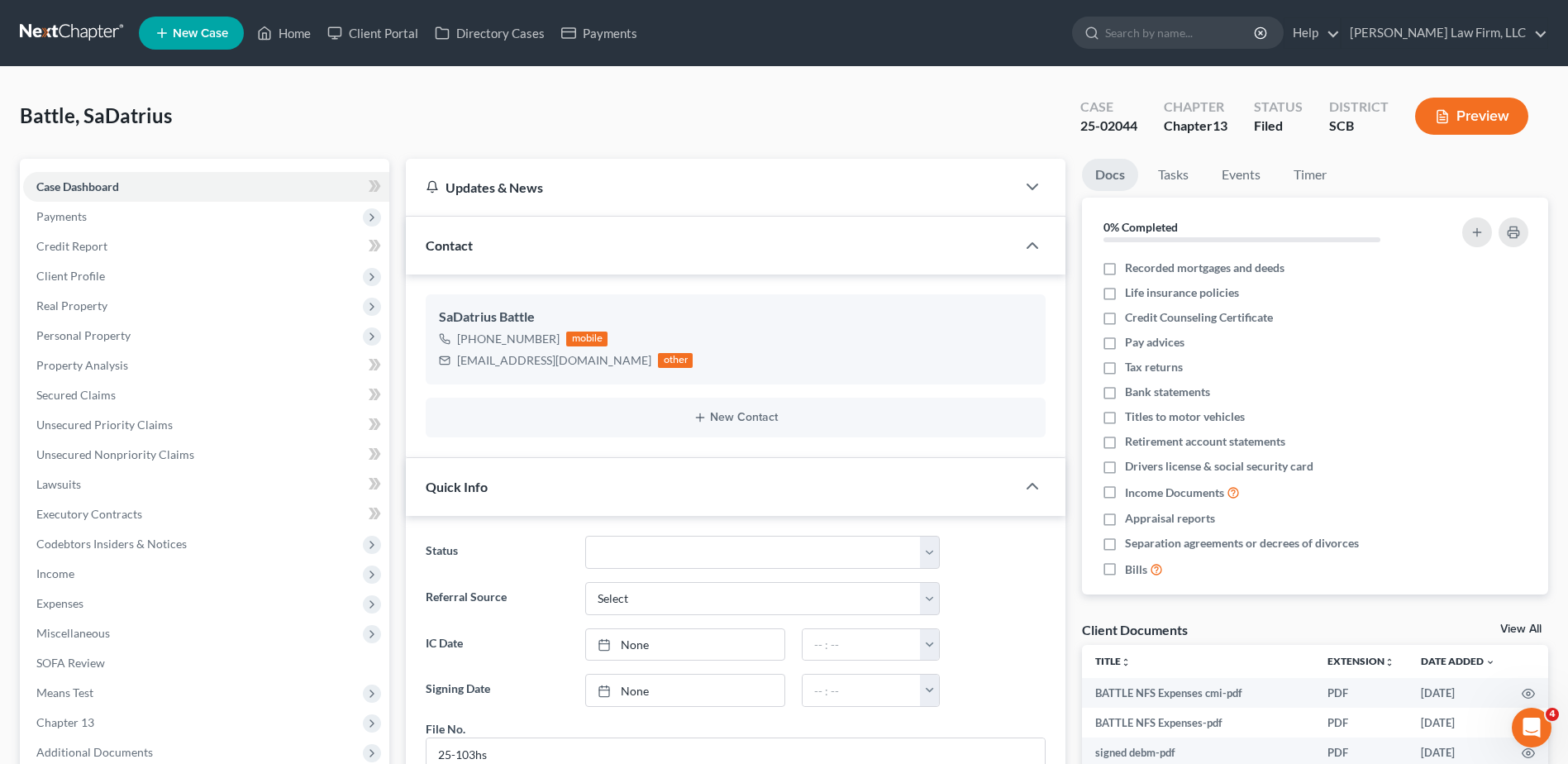
scroll to position [969, 0]
